Goal: Navigation & Orientation: Find specific page/section

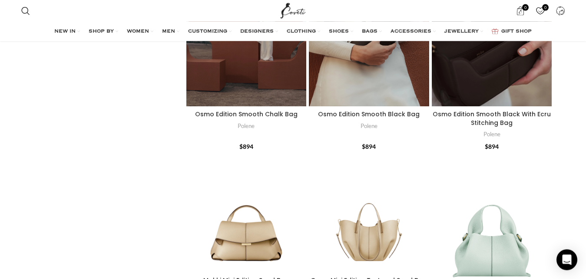
scroll to position [1361, 0]
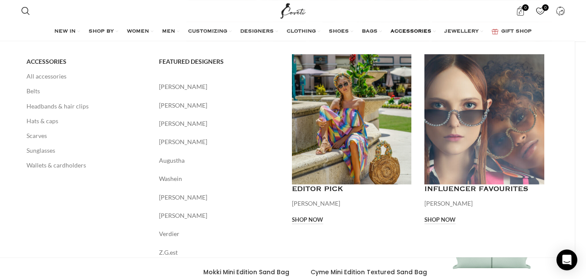
click at [422, 26] on link "ACCESSORIES" at bounding box center [412, 31] width 45 height 17
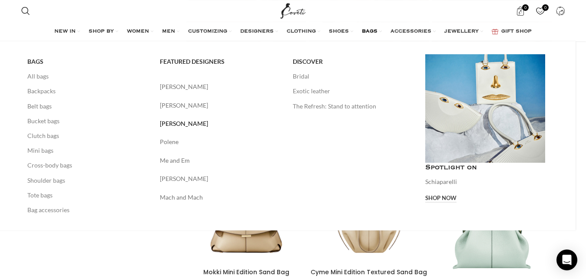
click at [187, 124] on link "Sergio Hudson" at bounding box center [220, 124] width 120 height 10
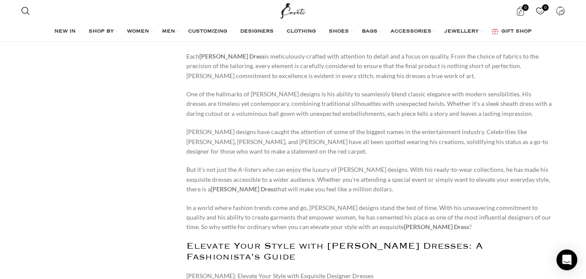
scroll to position [2860, 0]
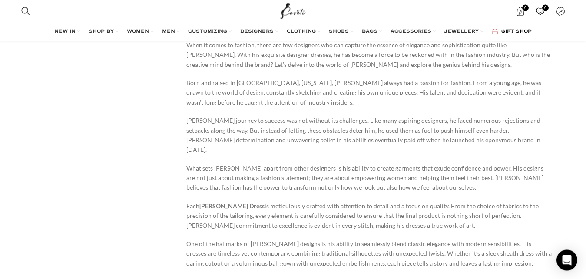
click at [515, 29] on span "GIFT SHOP" at bounding box center [516, 31] width 30 height 7
